Goal: Task Accomplishment & Management: Use online tool/utility

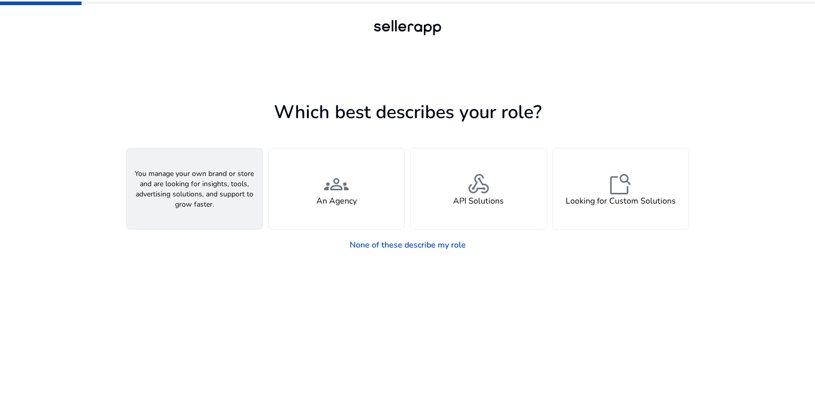
click at [216, 192] on div "person A Seller" at bounding box center [194, 189] width 136 height 81
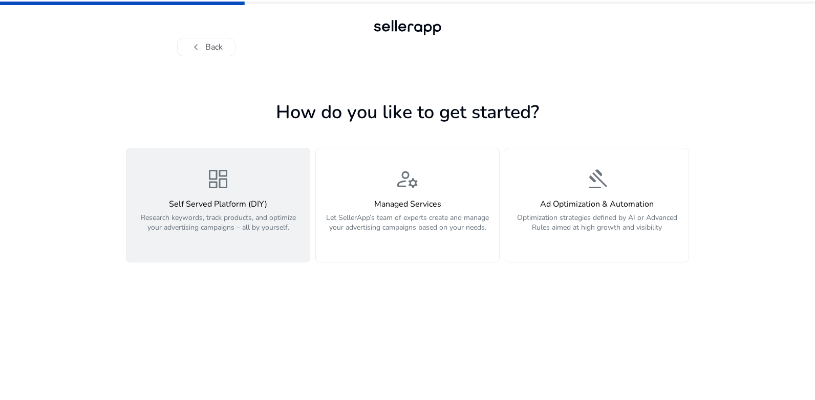
click at [237, 207] on h4 "Self Served Platform (DIY)" at bounding box center [218, 205] width 171 height 10
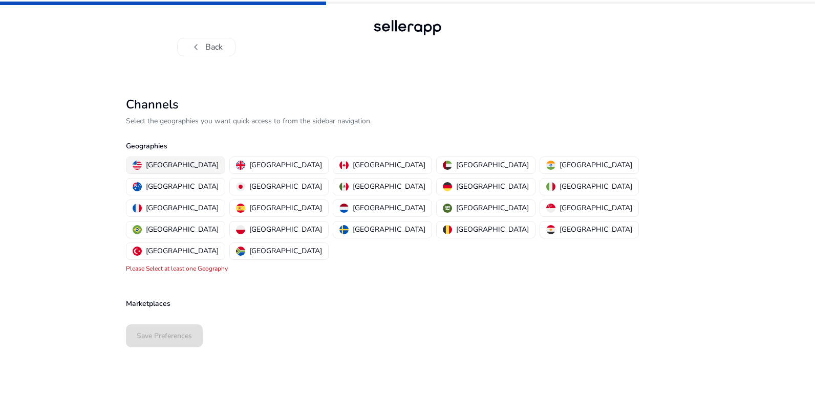
click at [171, 164] on p "[GEOGRAPHIC_DATA]" at bounding box center [182, 165] width 73 height 11
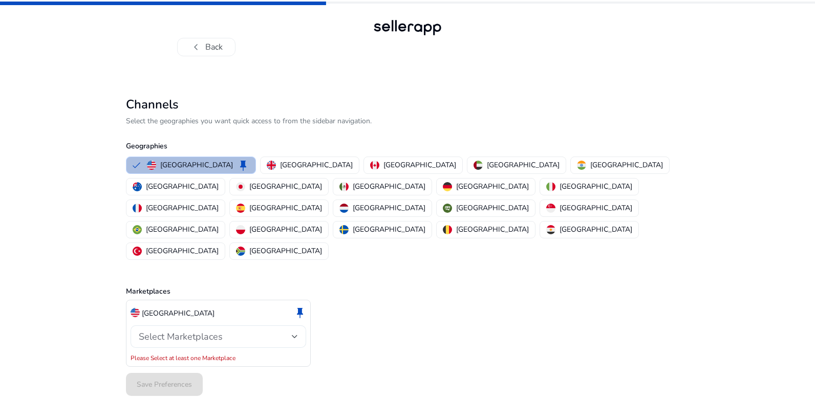
click at [293, 335] on div at bounding box center [295, 337] width 6 height 4
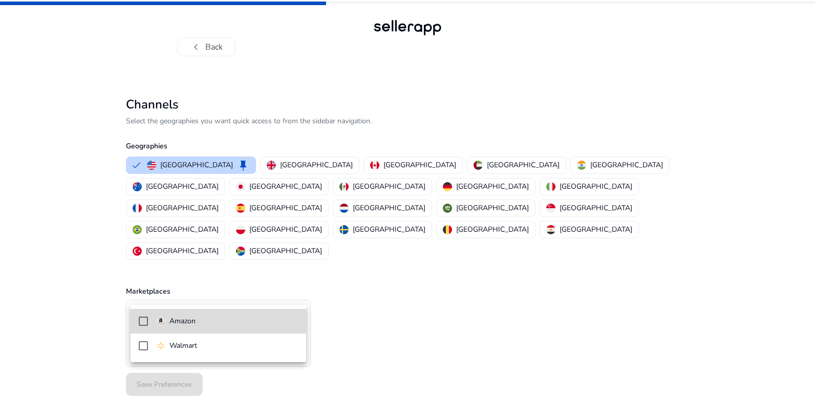
click at [194, 319] on p "Amazon" at bounding box center [183, 321] width 26 height 11
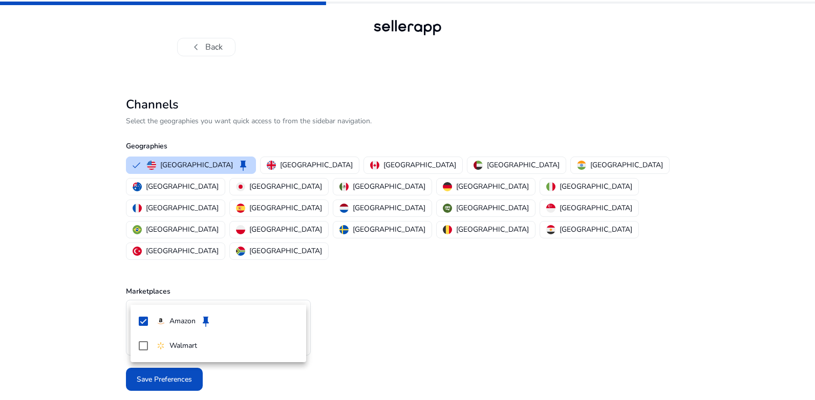
click at [384, 328] on div at bounding box center [407, 200] width 815 height 400
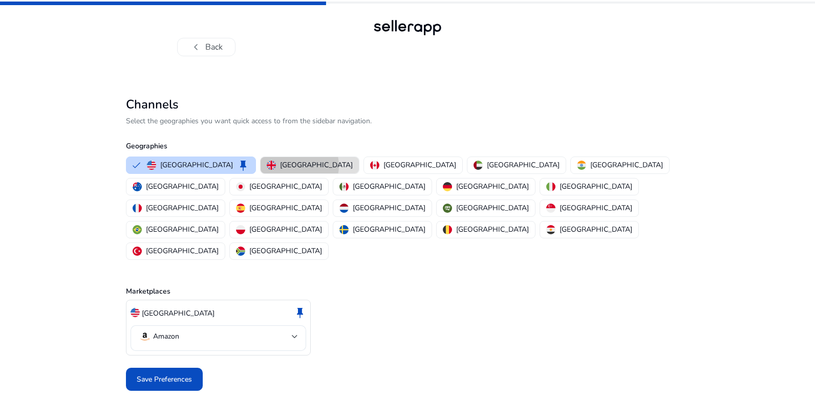
click at [280, 166] on p "[GEOGRAPHIC_DATA]" at bounding box center [316, 165] width 73 height 11
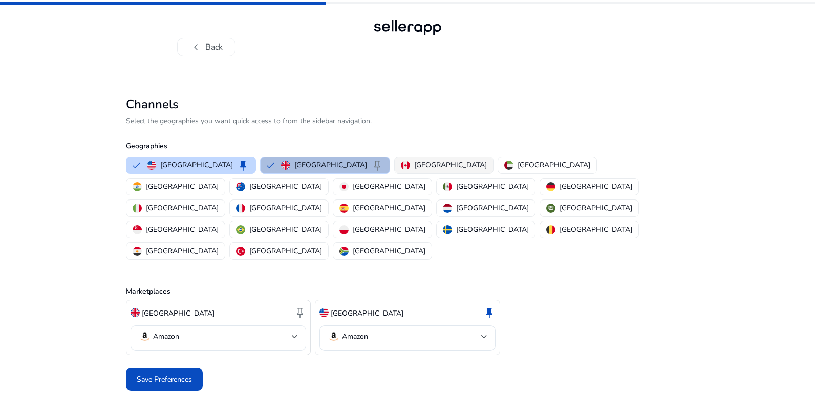
click at [414, 163] on p "[GEOGRAPHIC_DATA]" at bounding box center [450, 165] width 73 height 11
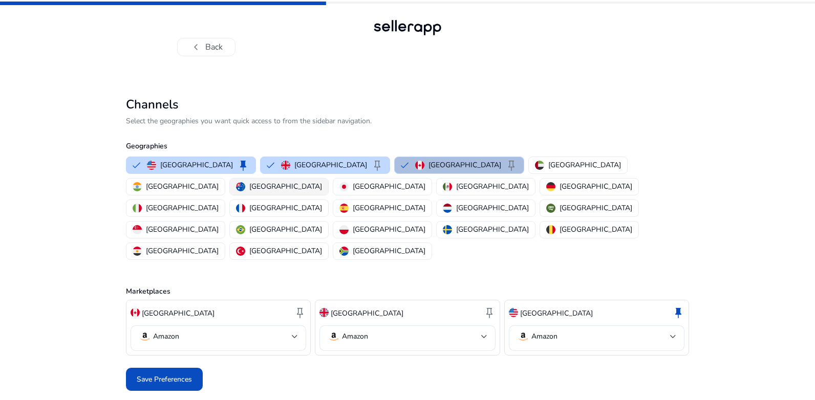
click at [322, 181] on p "[GEOGRAPHIC_DATA]" at bounding box center [285, 186] width 73 height 11
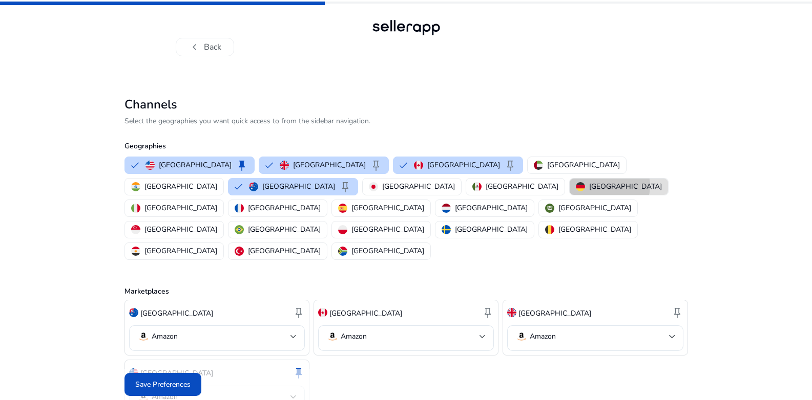
click at [589, 186] on p "[GEOGRAPHIC_DATA]" at bounding box center [625, 186] width 73 height 11
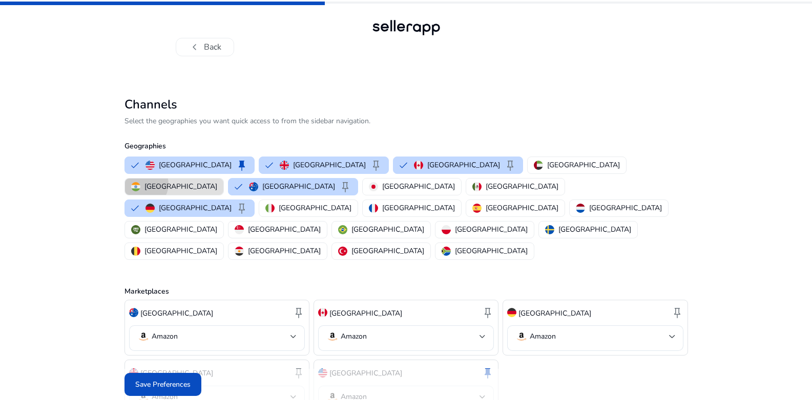
click at [217, 181] on p "[GEOGRAPHIC_DATA]" at bounding box center [180, 186] width 73 height 11
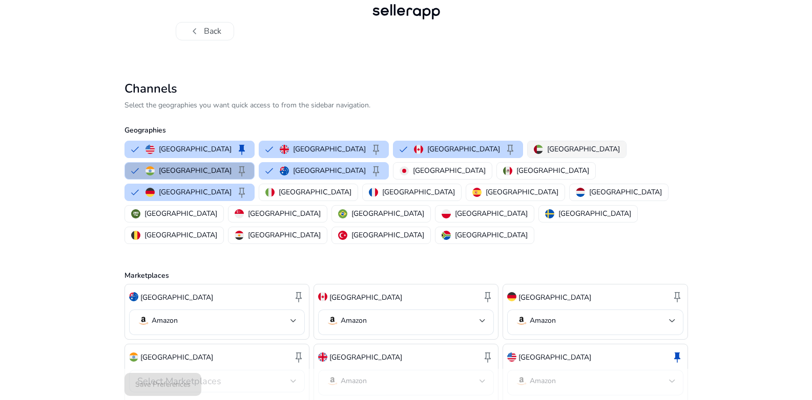
scroll to position [24, 0]
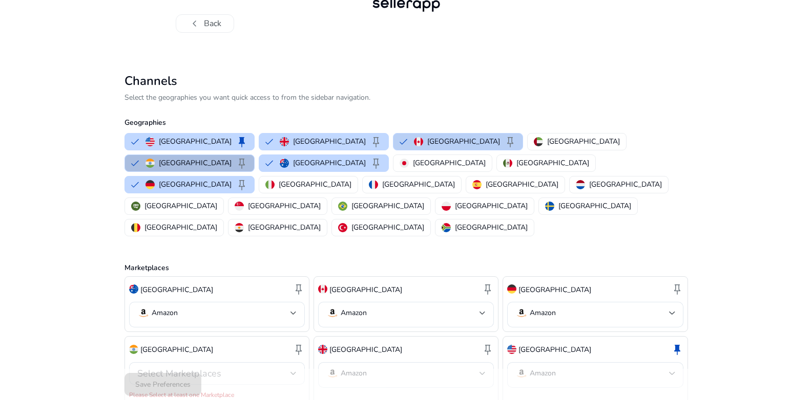
click at [414, 140] on div "Canada keep" at bounding box center [465, 142] width 102 height 12
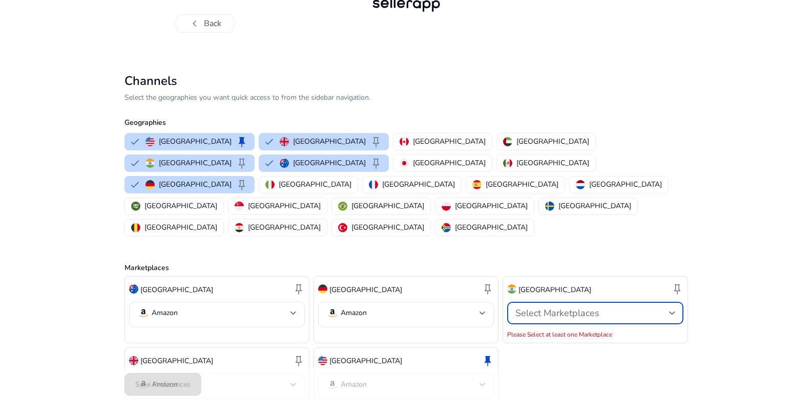
click at [666, 308] on div "Select Marketplaces" at bounding box center [591, 313] width 153 height 11
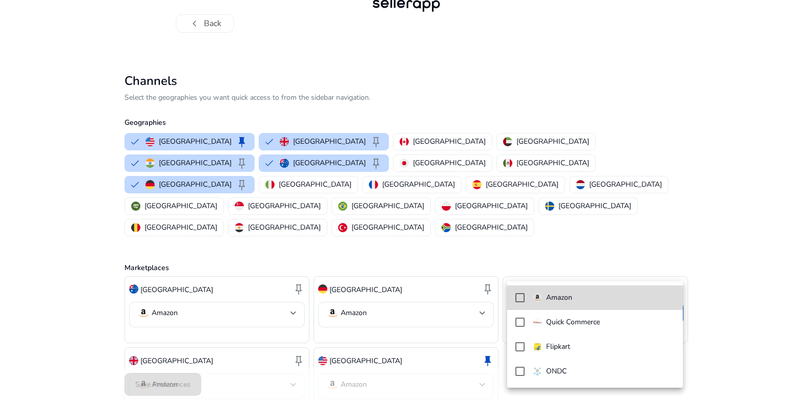
click at [585, 301] on span "Amazon" at bounding box center [604, 297] width 142 height 11
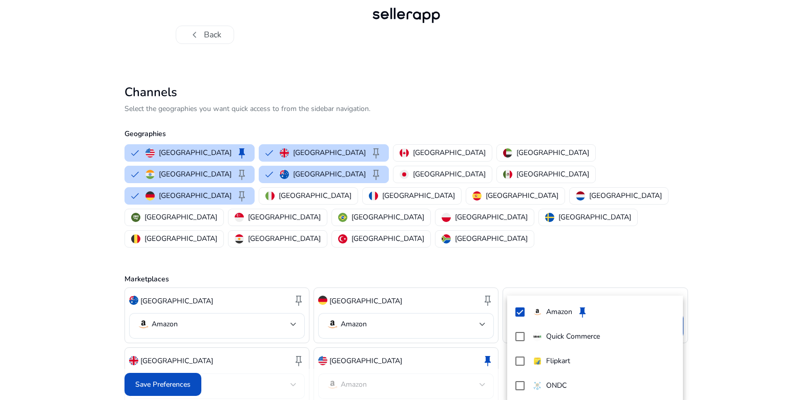
click at [371, 150] on div at bounding box center [406, 200] width 812 height 400
click at [413, 153] on p "[GEOGRAPHIC_DATA]" at bounding box center [449, 152] width 73 height 11
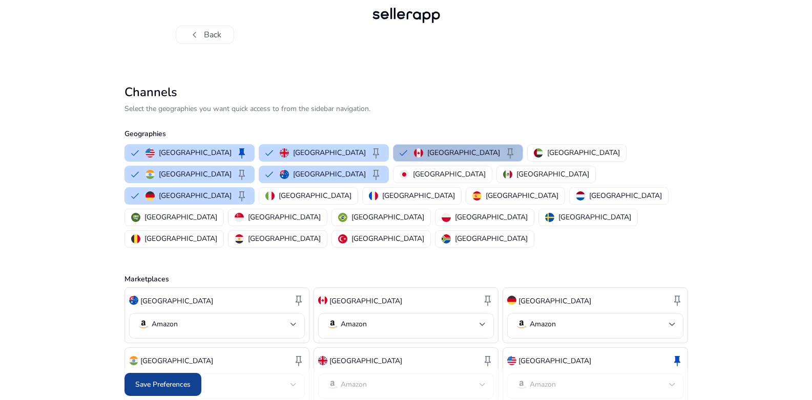
click at [180, 377] on span at bounding box center [162, 385] width 77 height 25
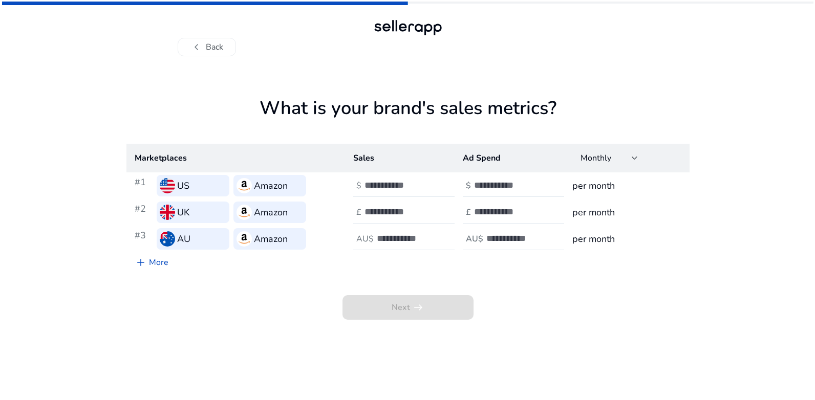
scroll to position [0, 0]
click at [367, 185] on input "number" at bounding box center [399, 185] width 69 height 11
type input "*"
click at [429, 184] on input "*" at bounding box center [399, 185] width 69 height 11
type input "*"
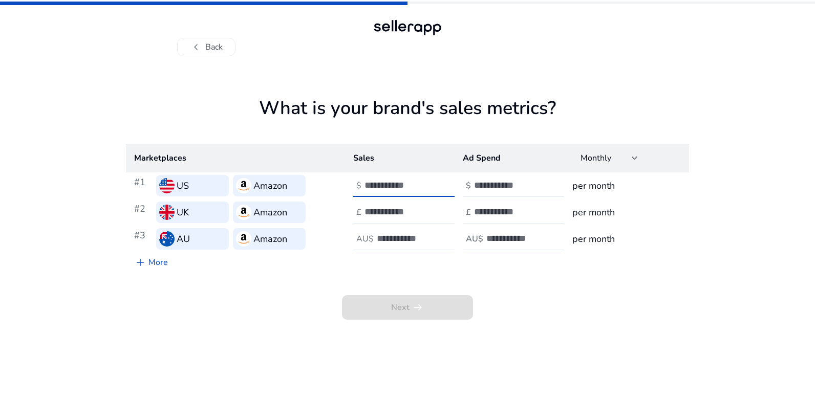
click at [430, 208] on input "*" at bounding box center [399, 211] width 69 height 11
click at [425, 240] on input "number" at bounding box center [411, 238] width 69 height 11
type input "*"
click at [439, 235] on input "*" at bounding box center [411, 238] width 69 height 11
click at [514, 182] on input "number" at bounding box center [508, 185] width 69 height 11
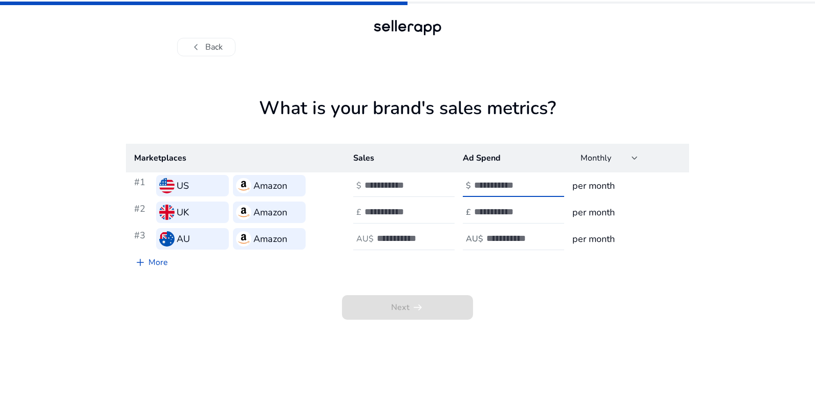
click at [539, 186] on input "**" at bounding box center [508, 185] width 69 height 11
type input "*"
click at [538, 183] on input "*" at bounding box center [508, 185] width 69 height 11
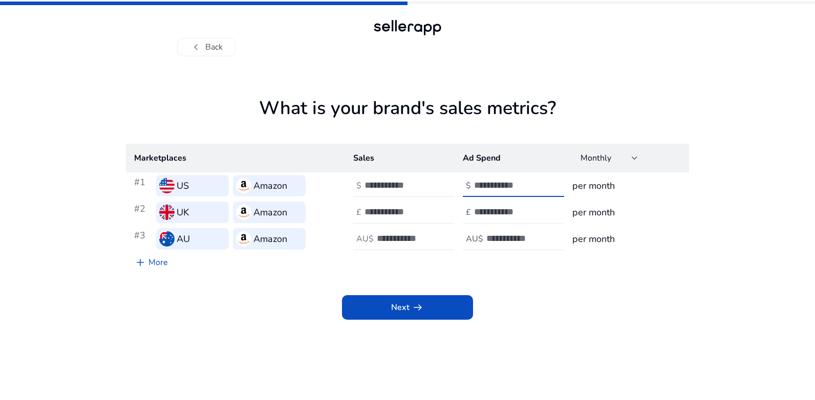
click at [522, 205] on div at bounding box center [520, 212] width 92 height 23
click at [537, 210] on input "*" at bounding box center [508, 211] width 69 height 11
type input "*"
click at [537, 218] on input "*" at bounding box center [508, 211] width 69 height 11
click at [521, 235] on input "number" at bounding box center [520, 238] width 69 height 11
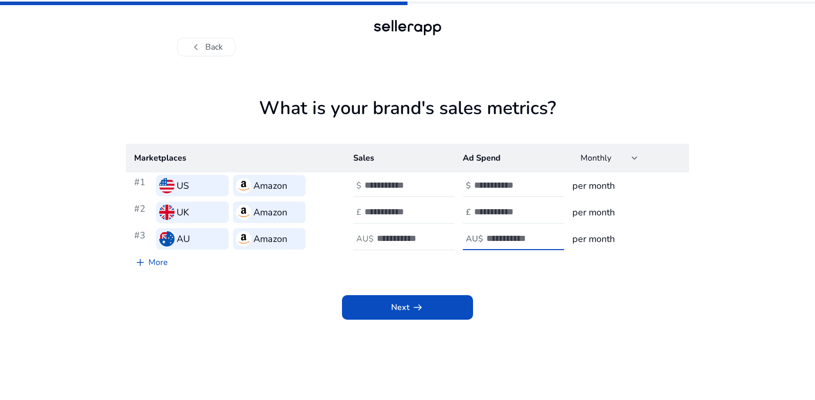
click at [549, 235] on input "*" at bounding box center [520, 238] width 69 height 11
type input "*"
click at [552, 242] on input "*" at bounding box center [520, 238] width 69 height 11
type input "*"
click at [440, 241] on input "*" at bounding box center [411, 238] width 69 height 11
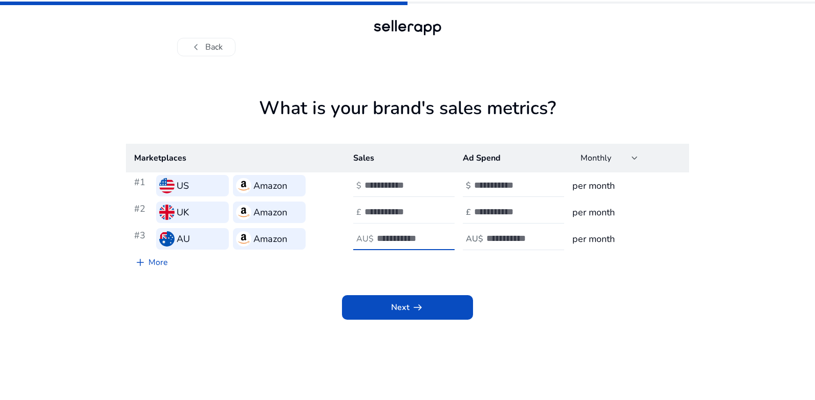
type input "*"
click at [431, 214] on input "*" at bounding box center [399, 211] width 69 height 11
click at [425, 188] on input "*" at bounding box center [399, 185] width 69 height 11
type input "*"
click at [429, 187] on input "*" at bounding box center [399, 185] width 69 height 11
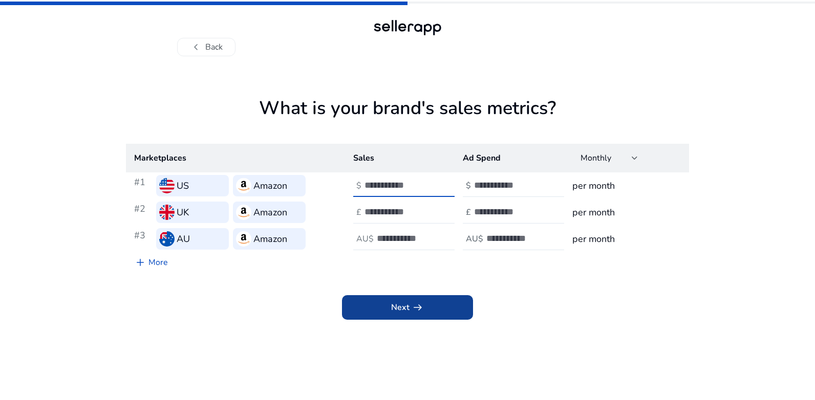
click at [432, 306] on span at bounding box center [407, 307] width 131 height 25
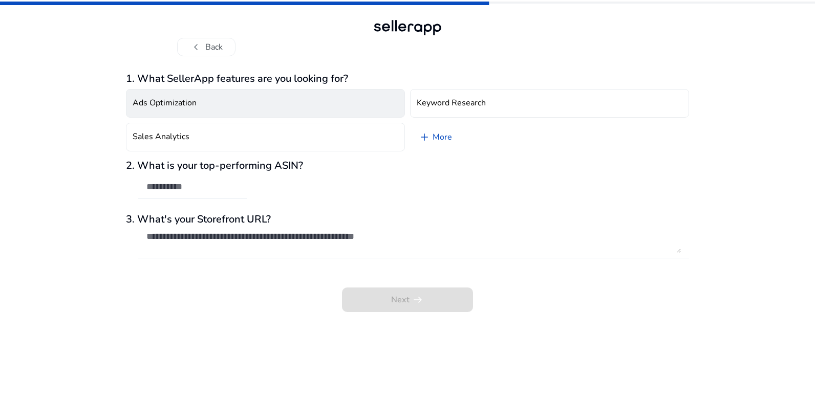
click at [225, 98] on button "Ads Optimization" at bounding box center [265, 103] width 279 height 29
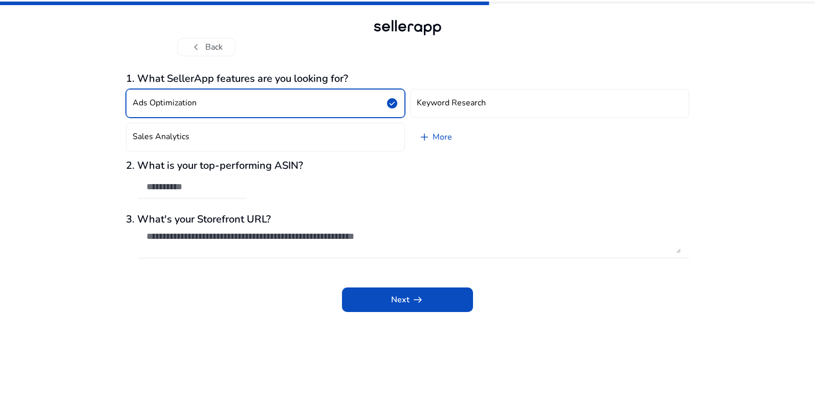
click at [238, 103] on button "Ads Optimization check_circle" at bounding box center [265, 103] width 279 height 29
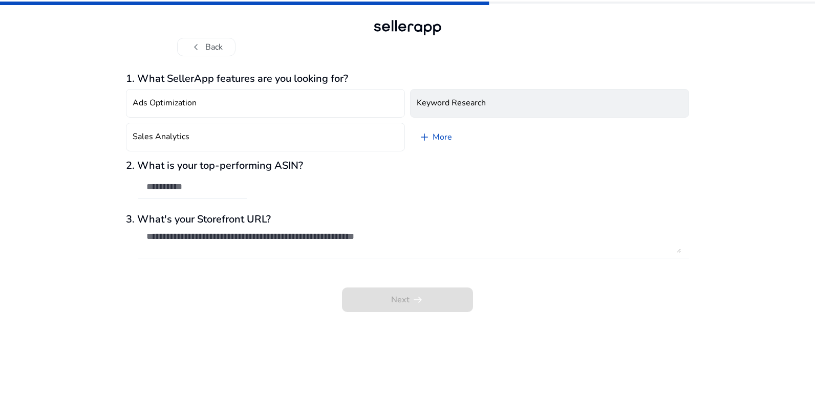
click at [452, 104] on h4 "Keyword Research" at bounding box center [451, 103] width 69 height 10
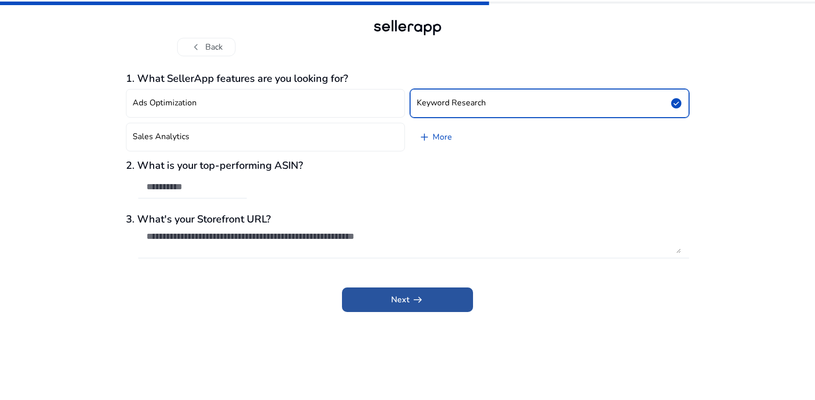
click at [416, 301] on span "arrow_right_alt" at bounding box center [418, 300] width 12 height 12
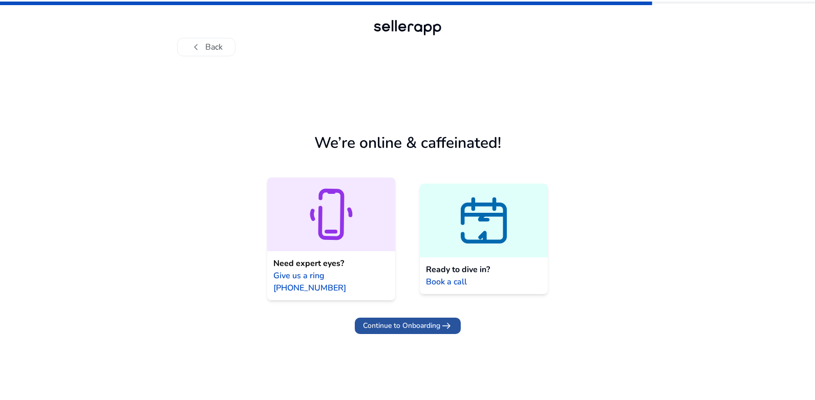
click at [436, 321] on span "Continue to Onboarding" at bounding box center [401, 326] width 77 height 11
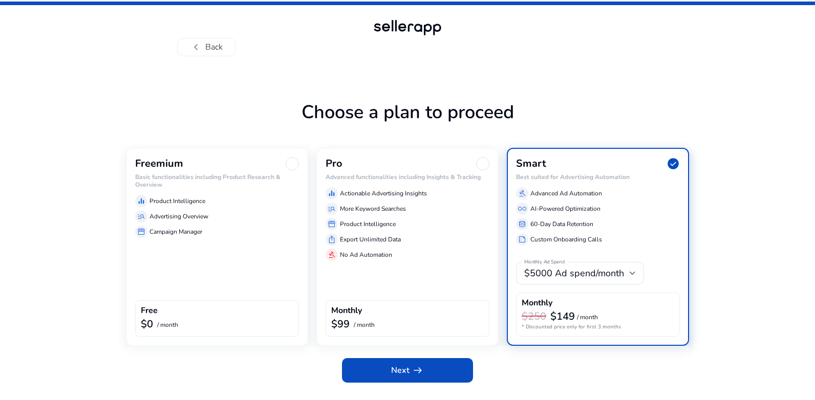
click at [224, 211] on div "manage_search Advertising Overview" at bounding box center [217, 216] width 164 height 12
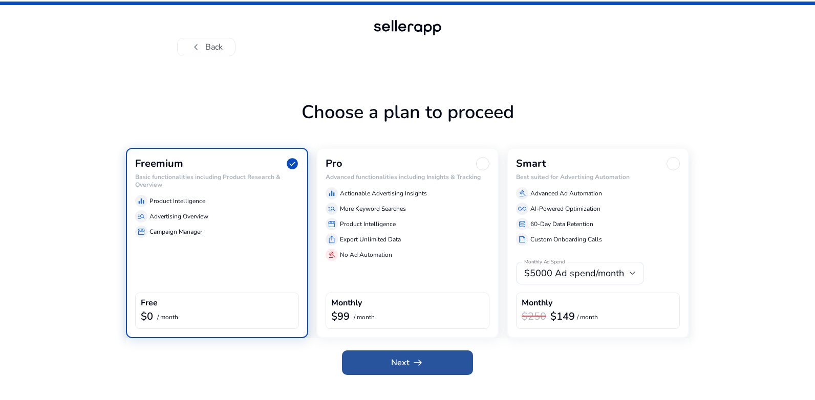
click at [392, 360] on span "Next arrow_right_alt" at bounding box center [407, 363] width 33 height 12
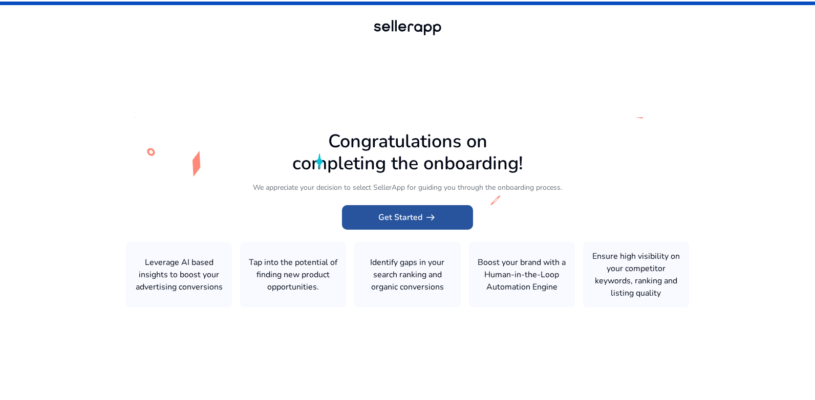
click at [428, 210] on span at bounding box center [407, 217] width 131 height 25
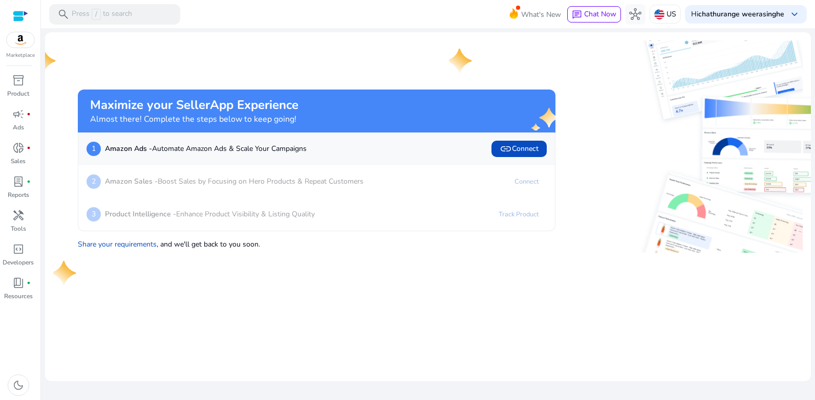
click at [15, 38] on img at bounding box center [21, 39] width 28 height 15
click at [126, 11] on p "Press / to search" at bounding box center [102, 14] width 60 height 11
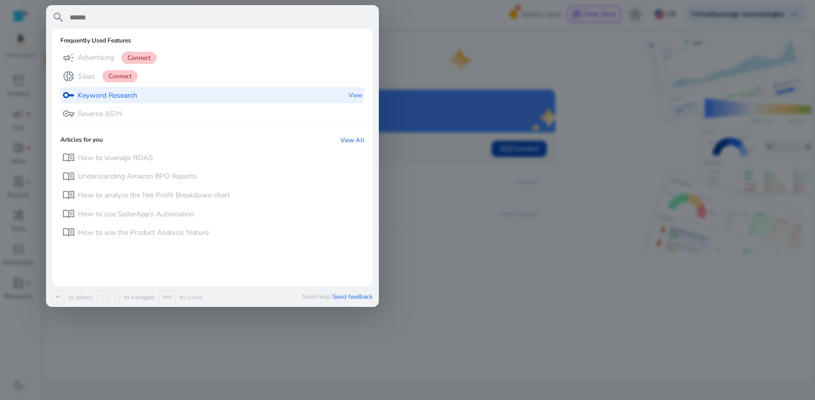
click at [99, 96] on p "Keyword Research" at bounding box center [107, 96] width 59 height 10
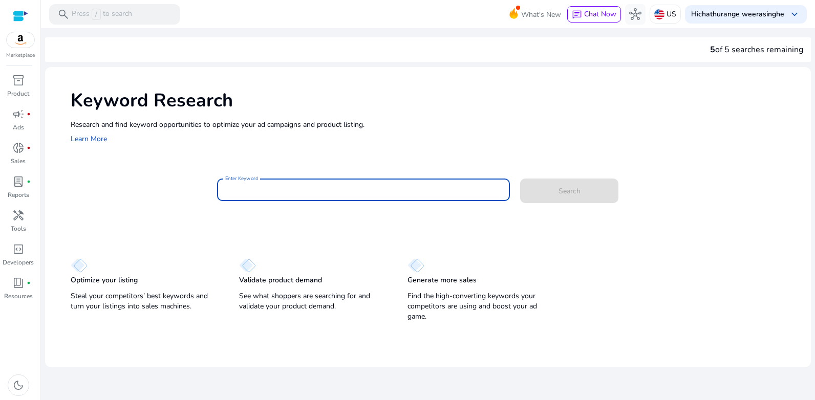
click at [265, 186] on input "Enter Keyword" at bounding box center [363, 189] width 277 height 11
type input "*******"
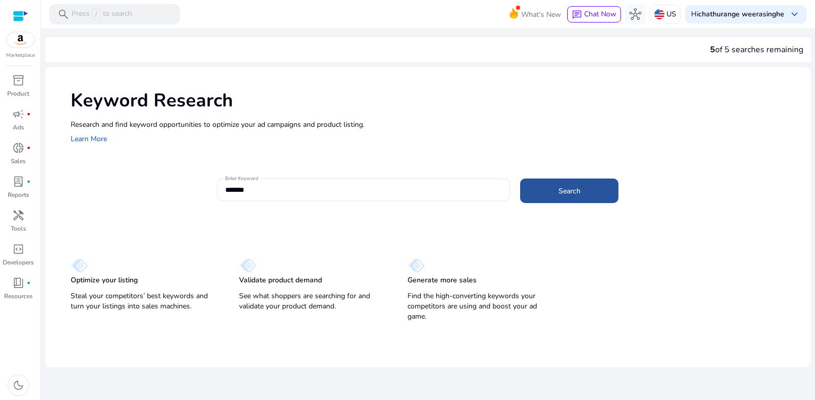
click at [563, 189] on span "Search" at bounding box center [570, 191] width 22 height 11
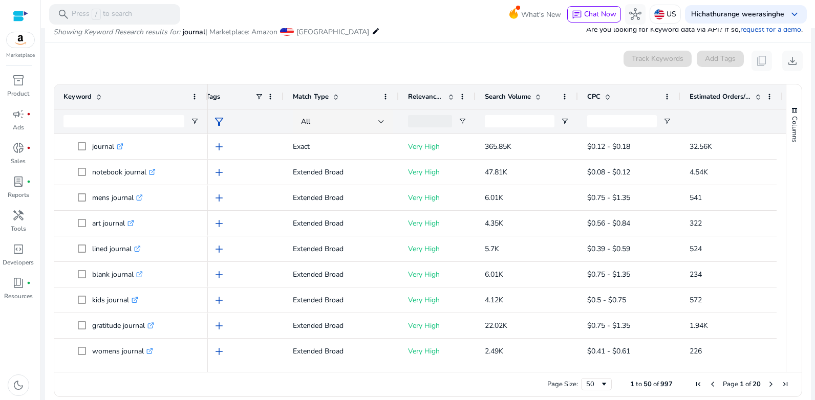
scroll to position [0, 12]
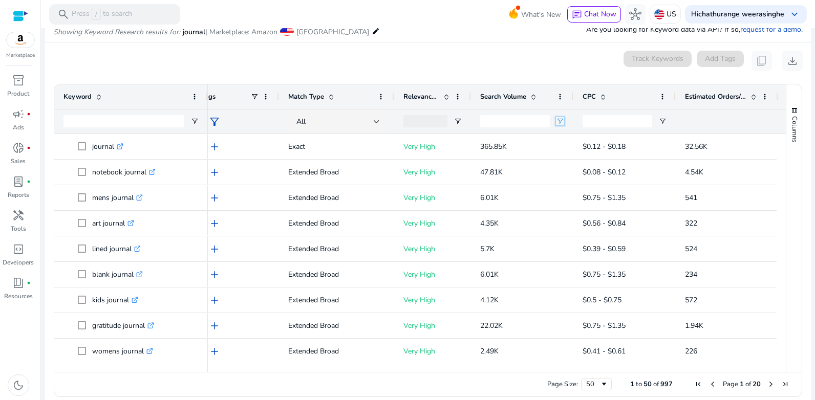
click at [563, 119] on span "Open Filter Menu" at bounding box center [560, 121] width 8 height 8
click at [536, 95] on span at bounding box center [534, 97] width 8 height 8
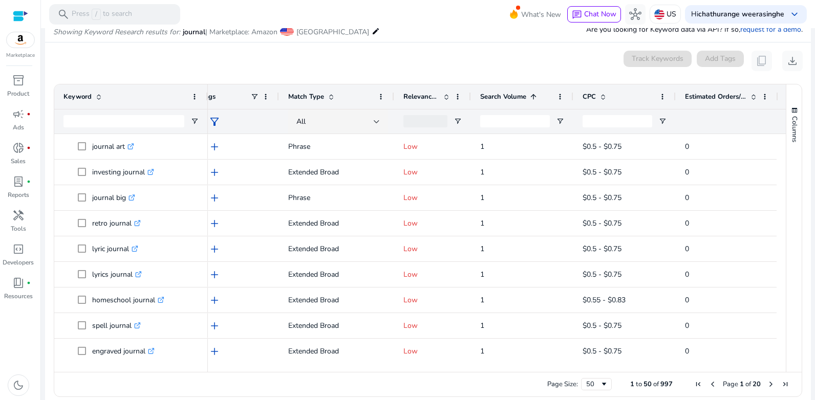
click at [536, 95] on span at bounding box center [534, 97] width 8 height 8
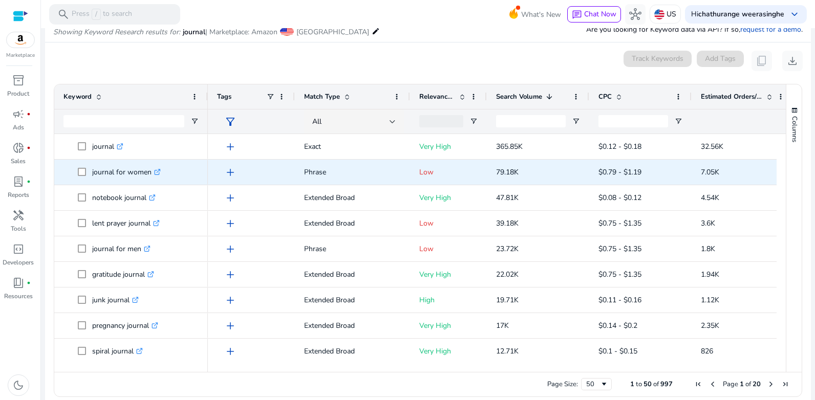
click at [234, 173] on span "add" at bounding box center [230, 172] width 12 height 12
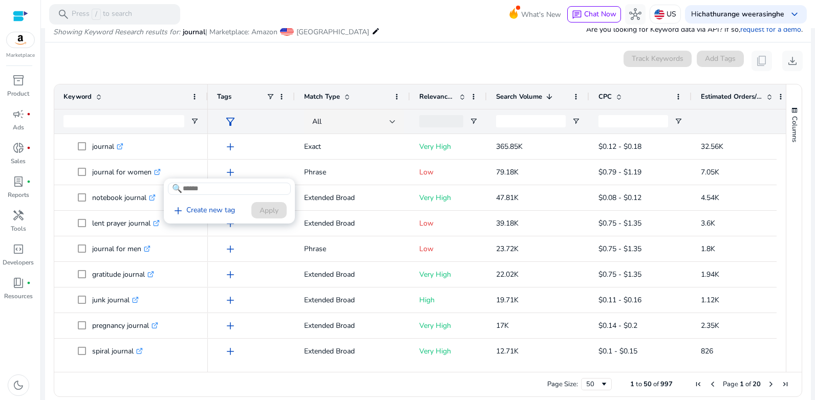
click at [234, 173] on div at bounding box center [407, 200] width 815 height 400
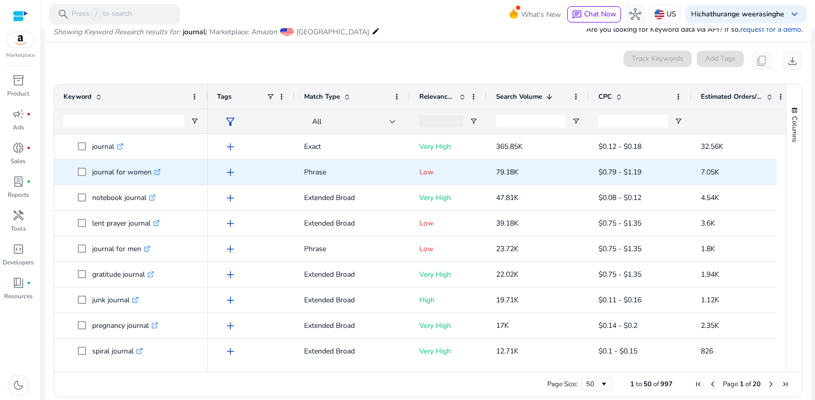
click at [134, 172] on p "journal for women .st0{fill:#2c8af8}" at bounding box center [126, 172] width 69 height 21
click at [156, 171] on icon at bounding box center [157, 172] width 5 height 5
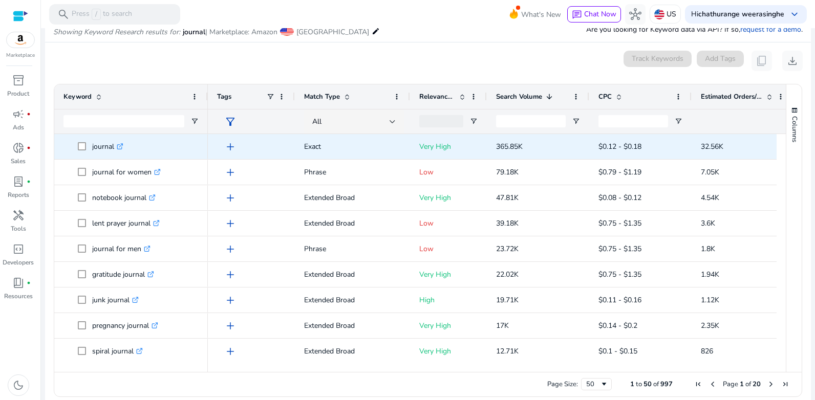
click at [122, 144] on icon ".st0{fill:#2c8af8}" at bounding box center [120, 146] width 7 height 7
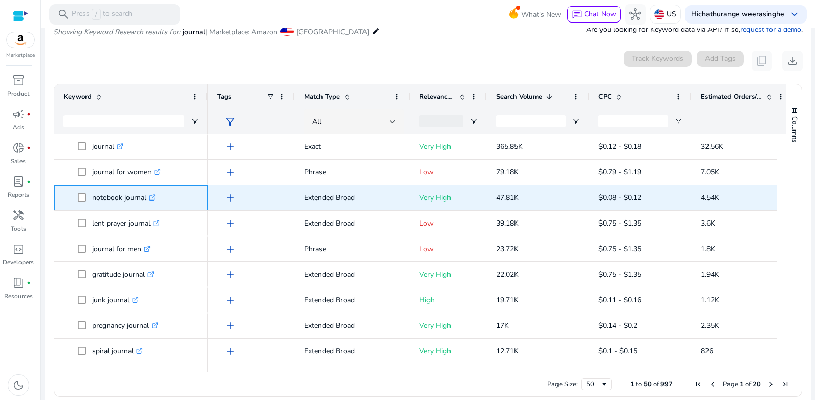
click at [150, 197] on link ".st0{fill:#2c8af8}" at bounding box center [150, 198] width 9 height 10
